Goal: Task Accomplishment & Management: Manage account settings

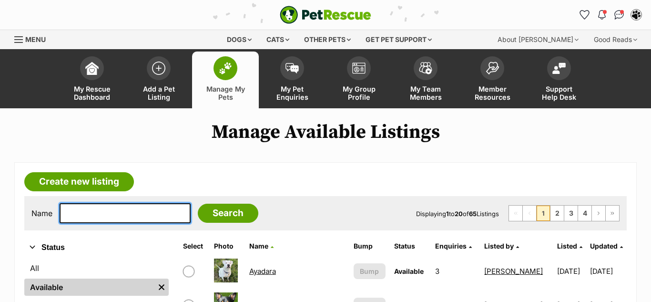
click at [100, 207] on input "text" at bounding box center [125, 213] width 131 height 20
type input "xeinny"
click at [198, 203] on input "Search" at bounding box center [228, 212] width 61 height 19
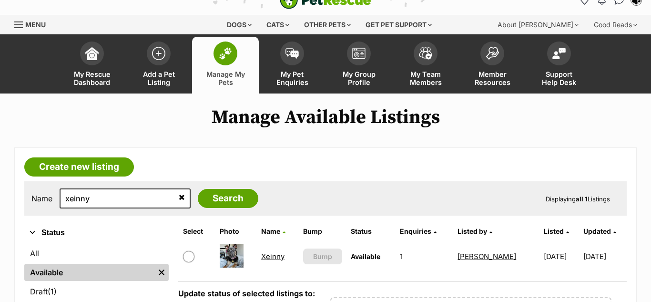
scroll to position [15, 0]
click at [273, 254] on link "Xeinny" at bounding box center [272, 256] width 23 height 9
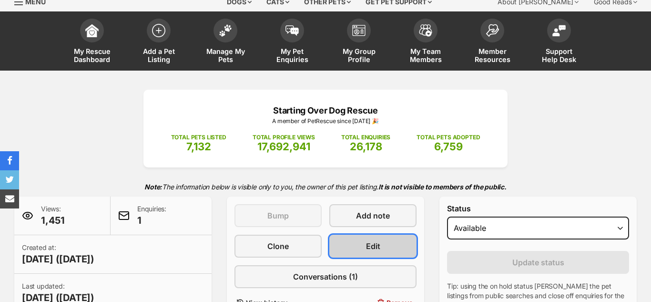
click at [373, 246] on span "Edit" at bounding box center [373, 245] width 14 height 11
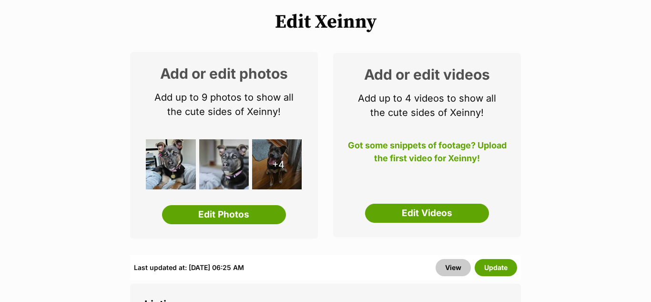
scroll to position [115, 0]
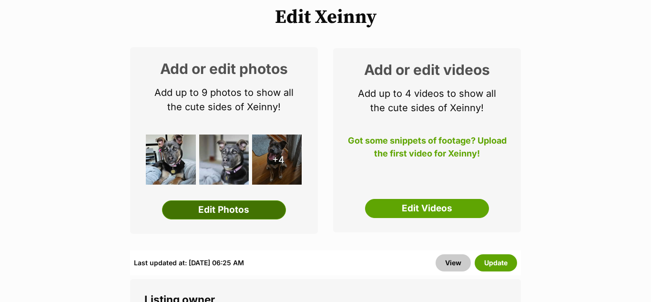
click at [231, 212] on link "Edit Photos" at bounding box center [224, 209] width 124 height 19
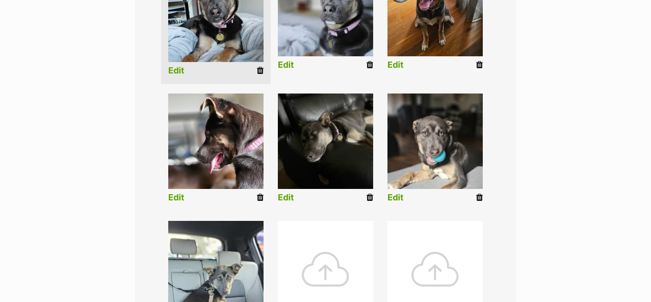
scroll to position [308, 0]
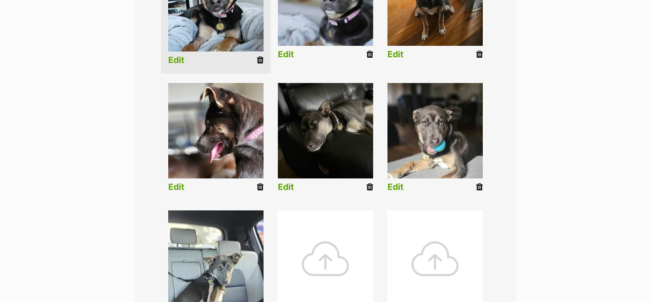
click at [370, 183] on icon at bounding box center [369, 186] width 7 height 9
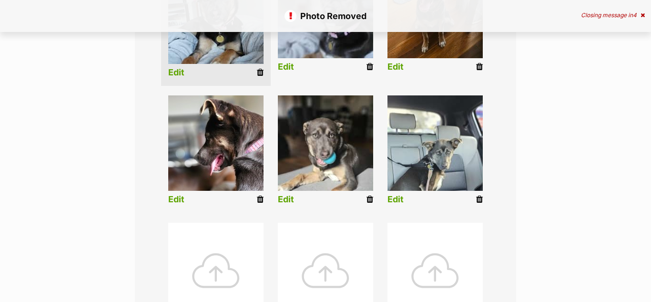
scroll to position [309, 0]
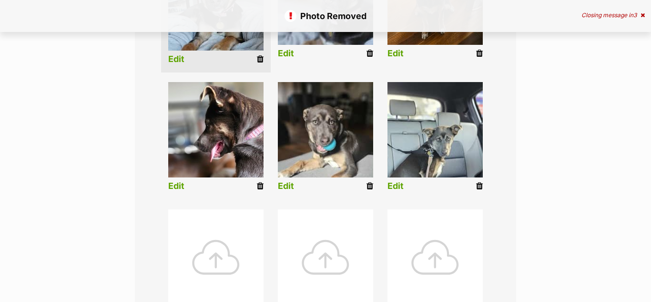
click at [220, 261] on div at bounding box center [215, 256] width 95 height 95
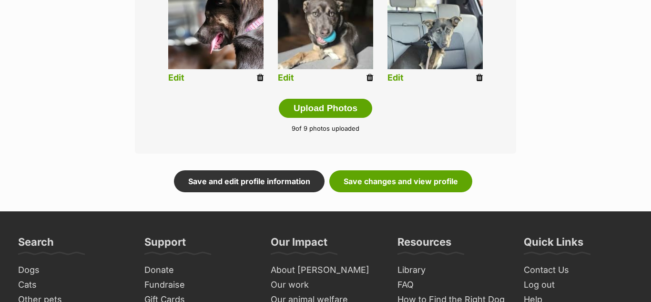
scroll to position [548, 0]
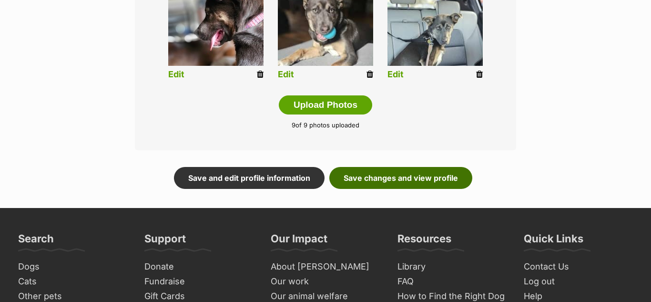
click at [416, 178] on link "Save changes and view profile" at bounding box center [400, 178] width 143 height 22
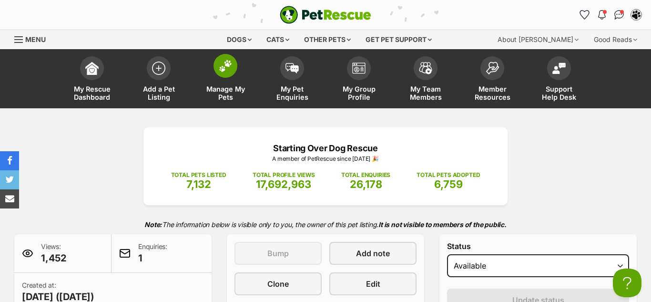
click at [233, 66] on span at bounding box center [225, 66] width 24 height 24
